Goal: Use online tool/utility: Utilize a website feature to perform a specific function

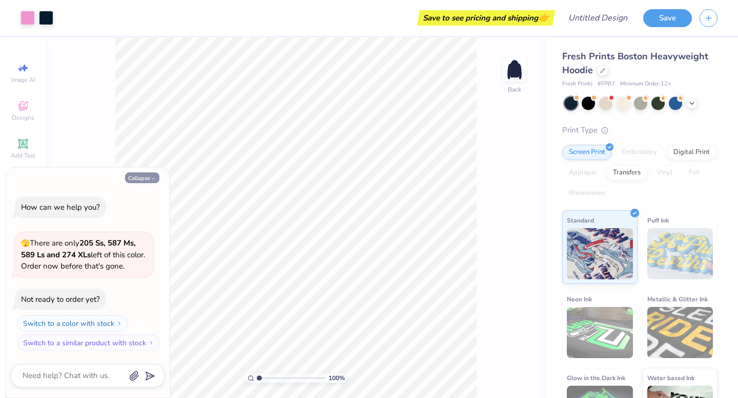
click at [150, 177] on button "Collapse" at bounding box center [142, 178] width 34 height 11
type textarea "x"
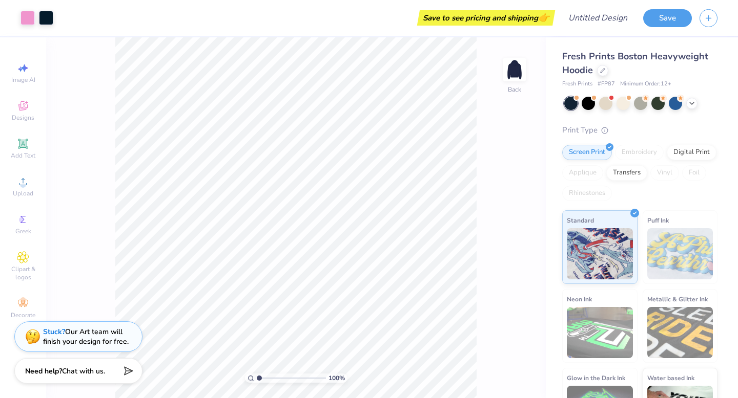
scroll to position [44, 0]
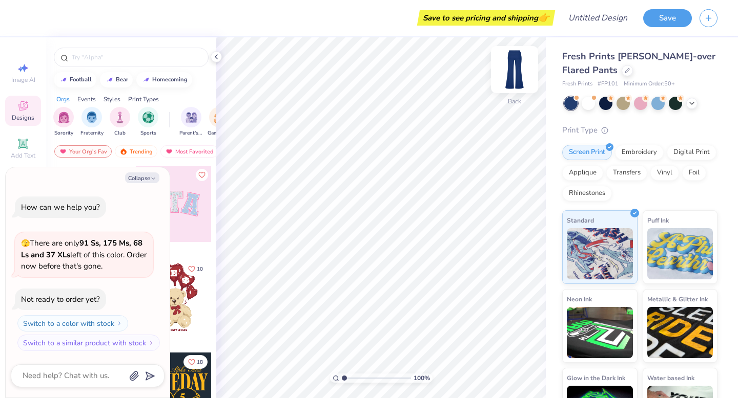
click at [510, 71] on img at bounding box center [514, 69] width 41 height 41
click at [667, 247] on img at bounding box center [680, 252] width 66 height 51
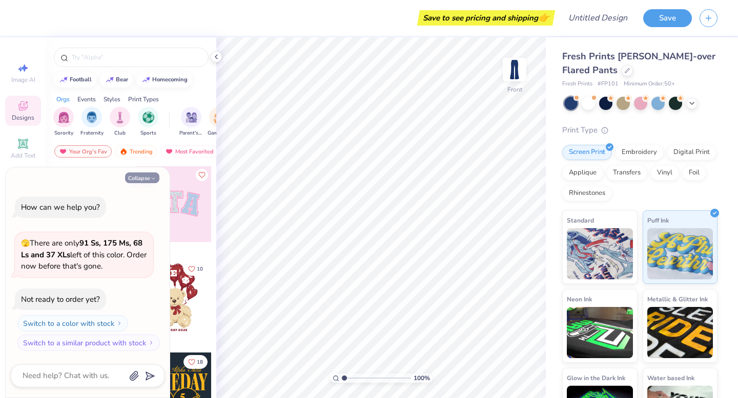
click at [141, 180] on button "Collapse" at bounding box center [142, 178] width 34 height 11
type textarea "x"
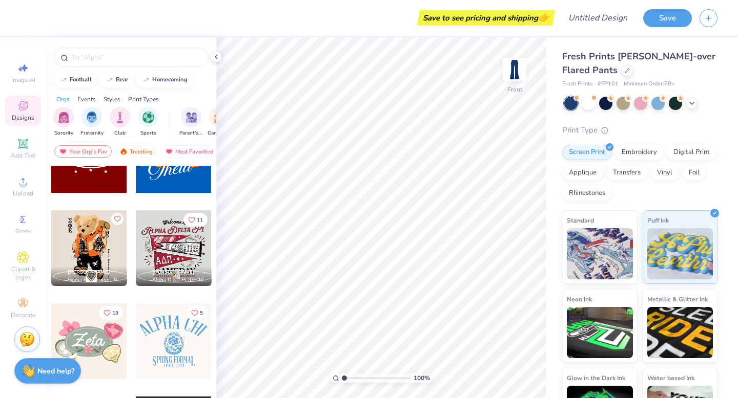
scroll to position [517, 0]
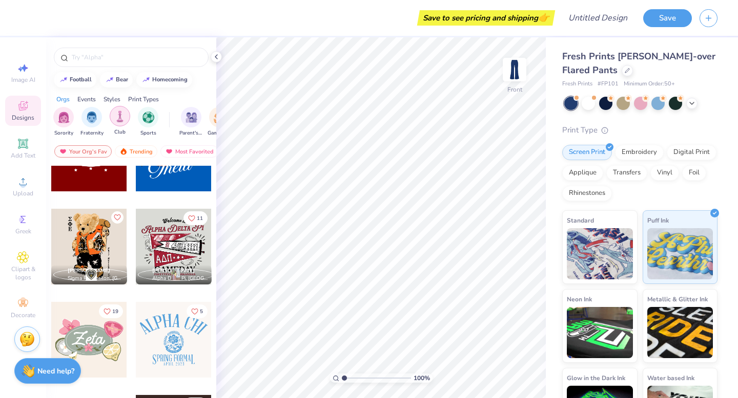
click at [120, 120] on img "filter for Club" at bounding box center [119, 117] width 11 height 12
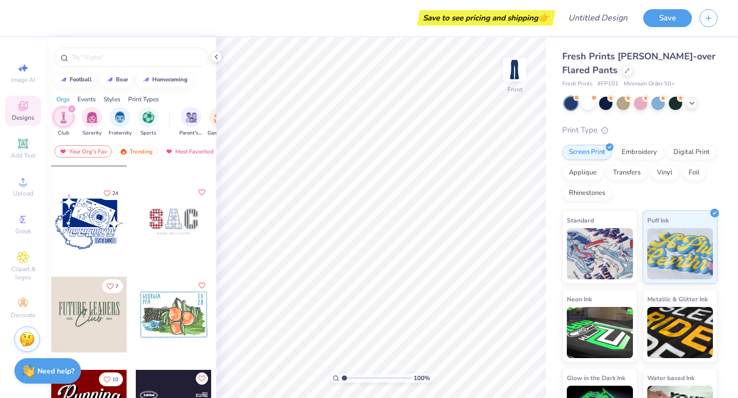
scroll to position [0, 0]
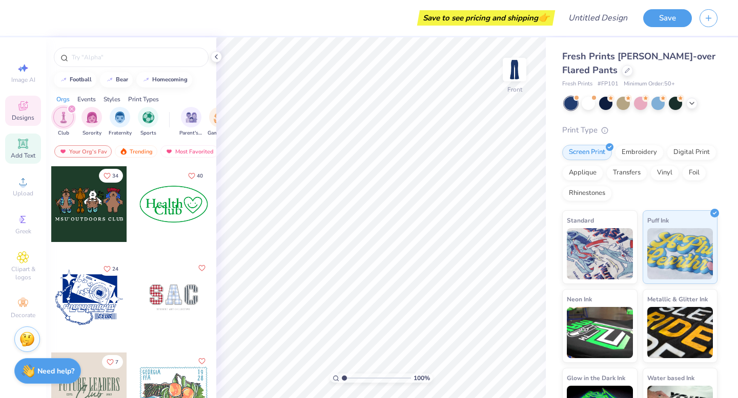
click at [25, 143] on icon at bounding box center [23, 144] width 8 height 8
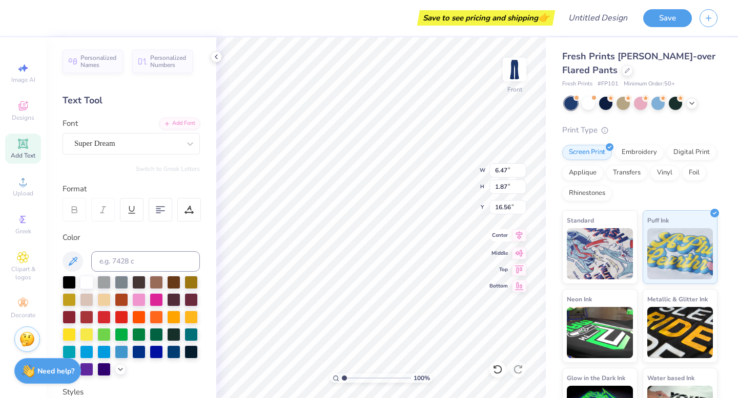
click at [522, 242] on icon at bounding box center [519, 235] width 14 height 12
click at [519, 267] on icon at bounding box center [519, 268] width 9 height 8
click at [519, 236] on icon at bounding box center [519, 235] width 7 height 9
click at [517, 235] on icon at bounding box center [519, 235] width 7 height 9
click at [519, 267] on icon at bounding box center [519, 268] width 14 height 12
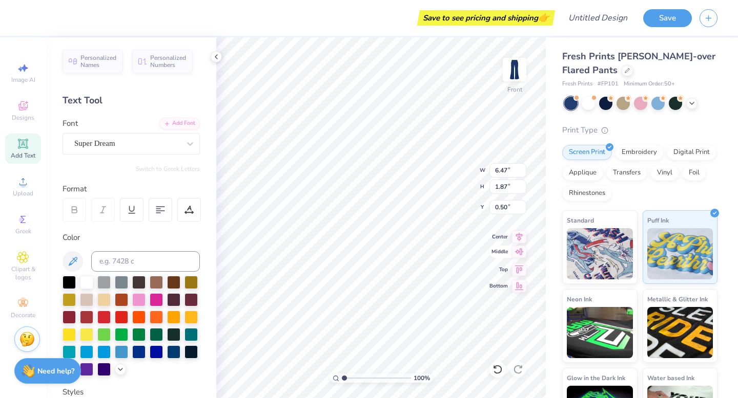
click at [516, 254] on icon at bounding box center [519, 252] width 14 height 12
type input "16.56"
click at [517, 239] on icon at bounding box center [519, 235] width 14 height 12
